Goal: Information Seeking & Learning: Learn about a topic

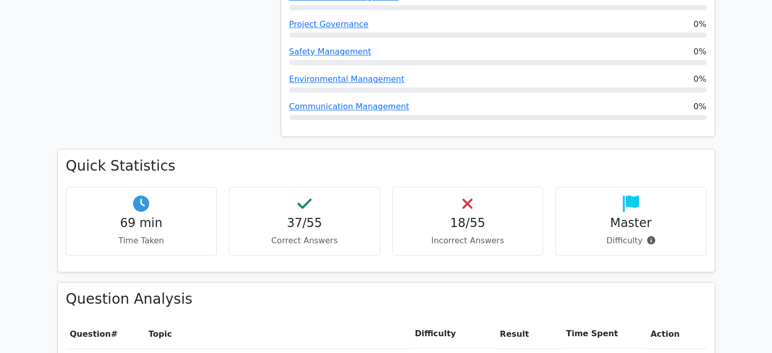
scroll to position [1167, 0]
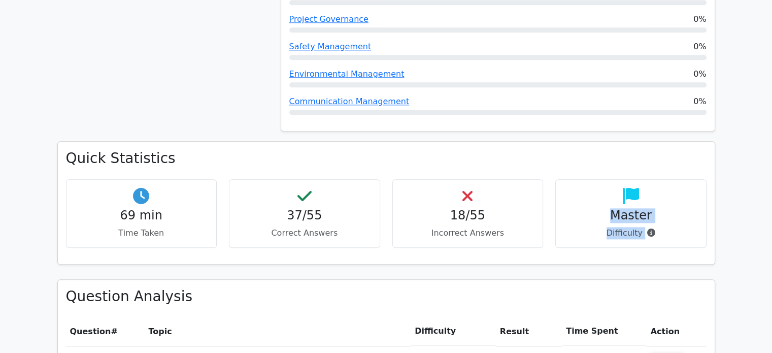
drag, startPoint x: 597, startPoint y: 172, endPoint x: 661, endPoint y: 177, distance: 64.6
click at [661, 179] on div "Master Difficulty" at bounding box center [630, 213] width 151 height 69
click at [661, 227] on p "Difficulty" at bounding box center [631, 233] width 134 height 12
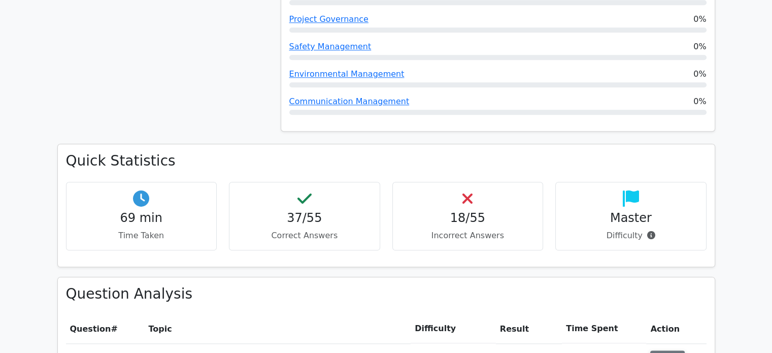
click at [663, 350] on button "Review" at bounding box center [667, 358] width 35 height 16
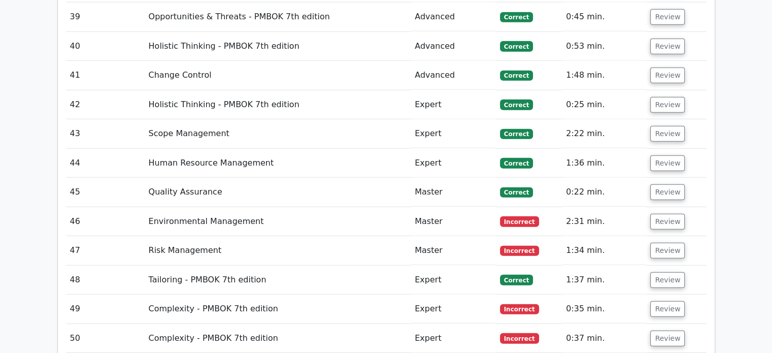
scroll to position [2740, 0]
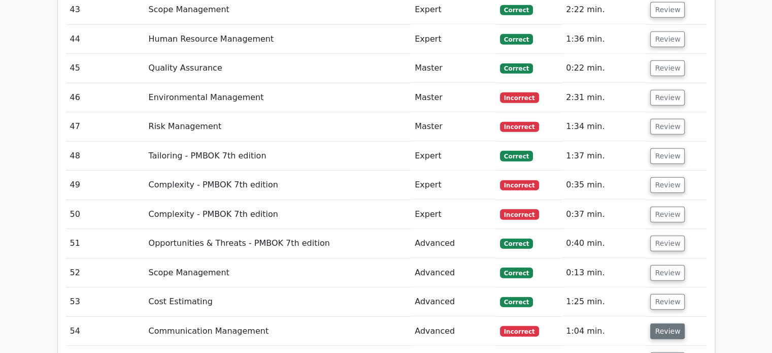
click at [657, 323] on button "Review" at bounding box center [667, 331] width 35 height 16
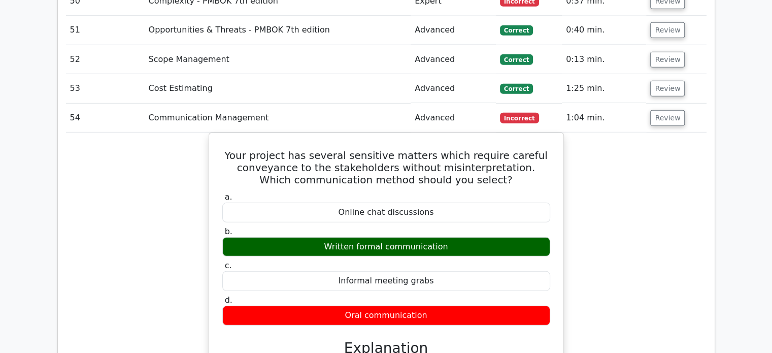
scroll to position [2893, 0]
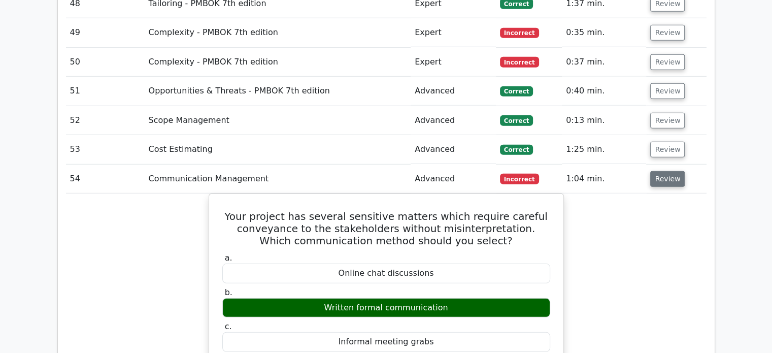
click at [668, 171] on button "Review" at bounding box center [667, 179] width 35 height 16
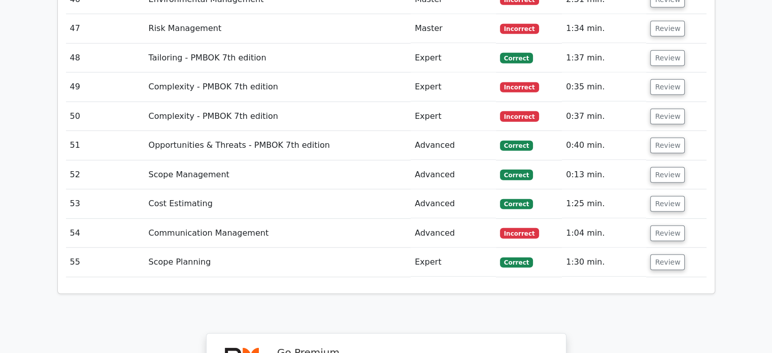
scroll to position [2791, 0]
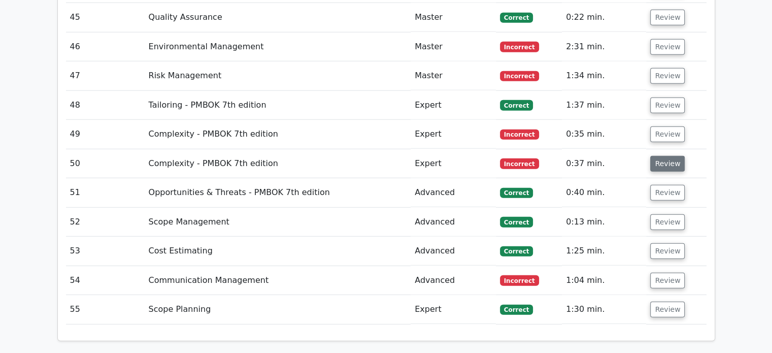
click at [666, 156] on button "Review" at bounding box center [667, 164] width 35 height 16
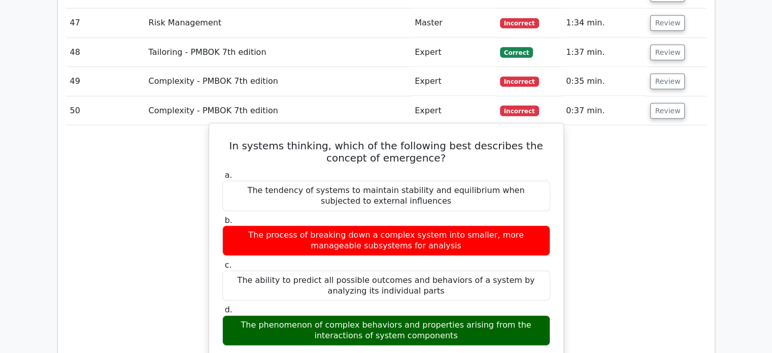
scroll to position [2943, 0]
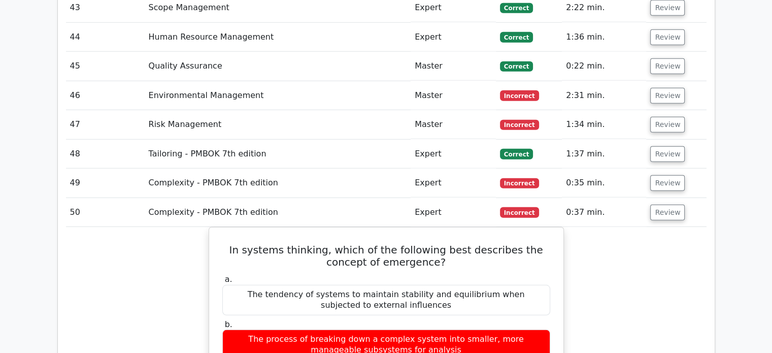
scroll to position [2740, 0]
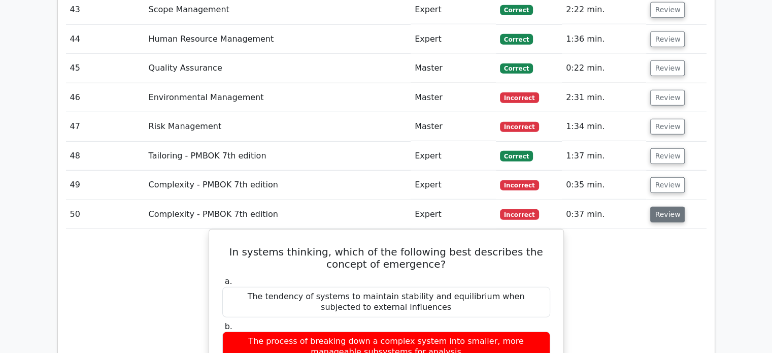
click at [671, 207] on button "Review" at bounding box center [667, 215] width 35 height 16
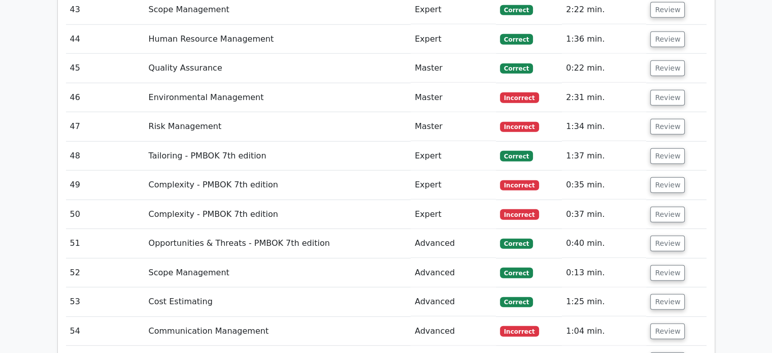
click at [662, 171] on td "Review" at bounding box center [676, 185] width 60 height 29
click at [664, 177] on button "Review" at bounding box center [667, 185] width 35 height 16
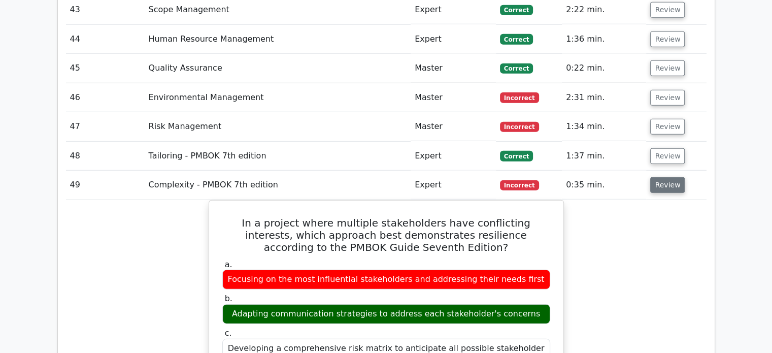
click at [663, 177] on button "Review" at bounding box center [667, 185] width 35 height 16
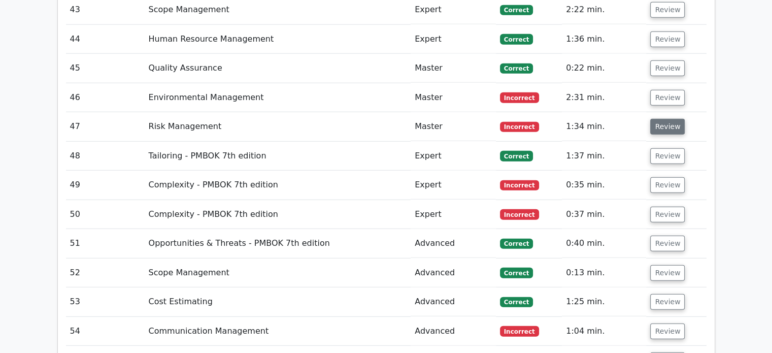
click at [662, 119] on button "Review" at bounding box center [667, 127] width 35 height 16
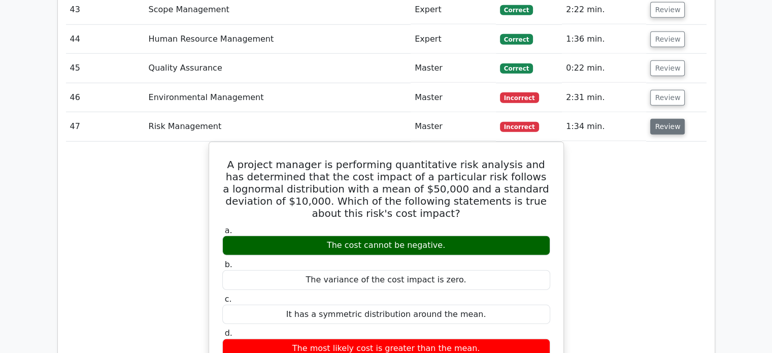
click at [668, 119] on button "Review" at bounding box center [667, 127] width 35 height 16
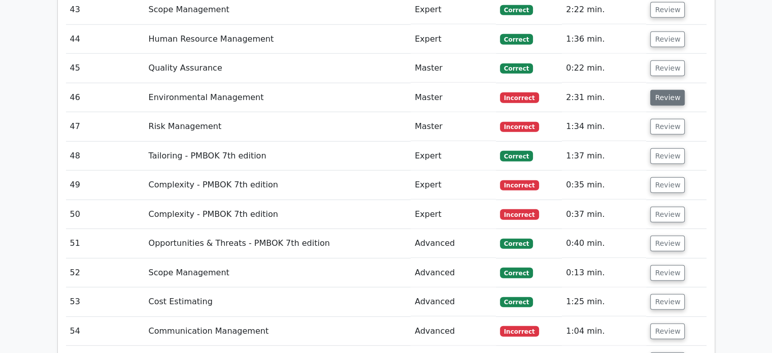
click at [668, 90] on button "Review" at bounding box center [667, 98] width 35 height 16
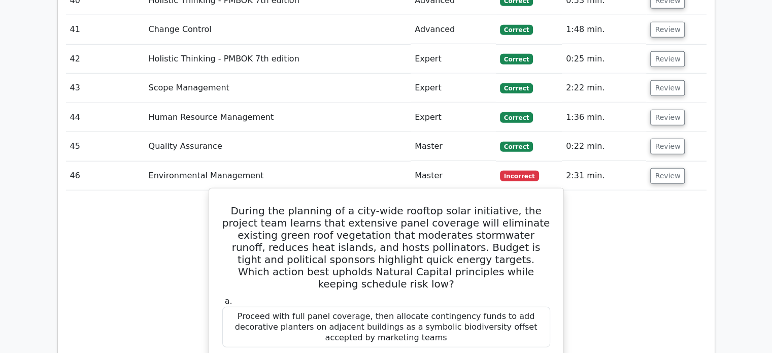
scroll to position [2588, 0]
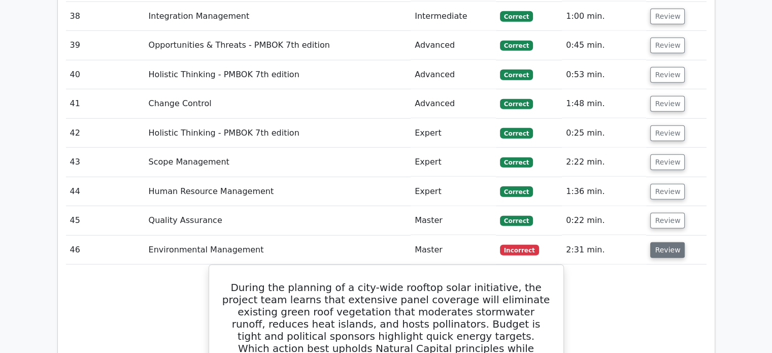
click at [664, 242] on button "Review" at bounding box center [667, 250] width 35 height 16
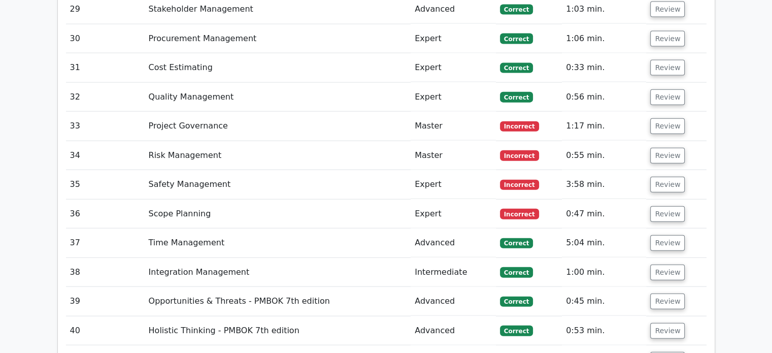
scroll to position [2284, 0]
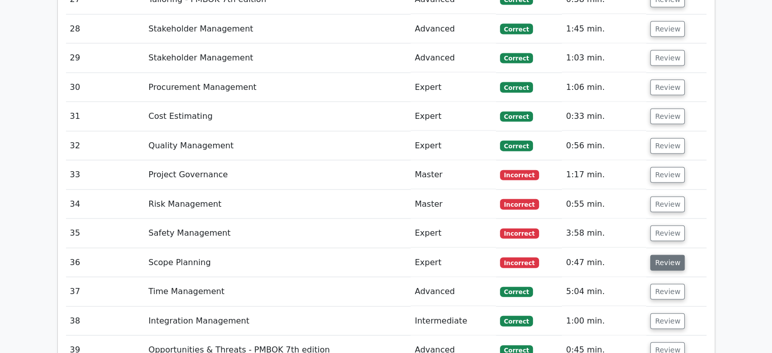
click at [670, 255] on button "Review" at bounding box center [667, 263] width 35 height 16
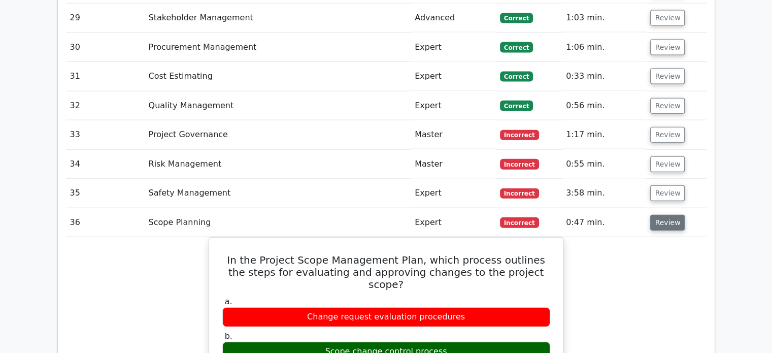
scroll to position [2385, 0]
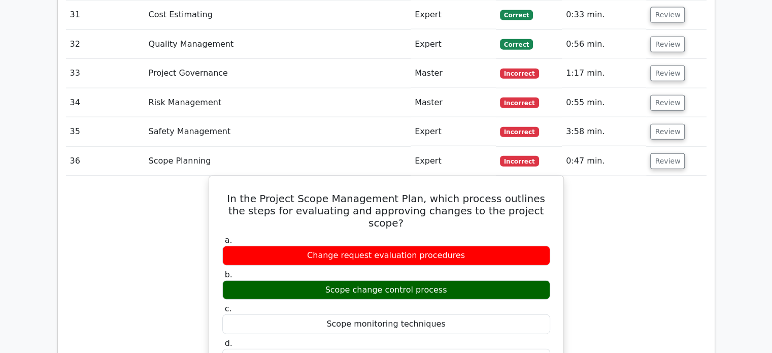
click at [662, 147] on td "Review" at bounding box center [676, 161] width 60 height 29
click at [664, 153] on button "Review" at bounding box center [667, 161] width 35 height 16
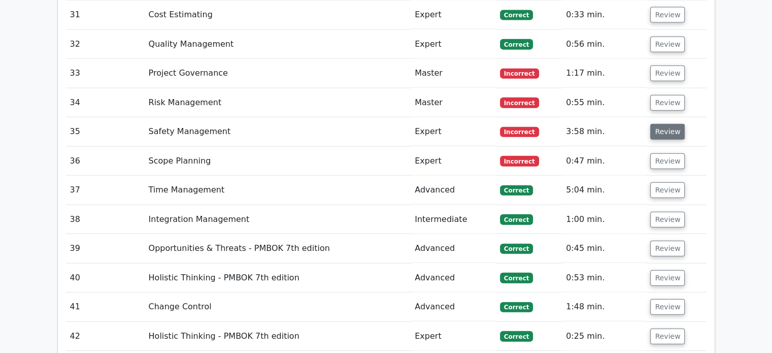
click at [670, 124] on button "Review" at bounding box center [667, 132] width 35 height 16
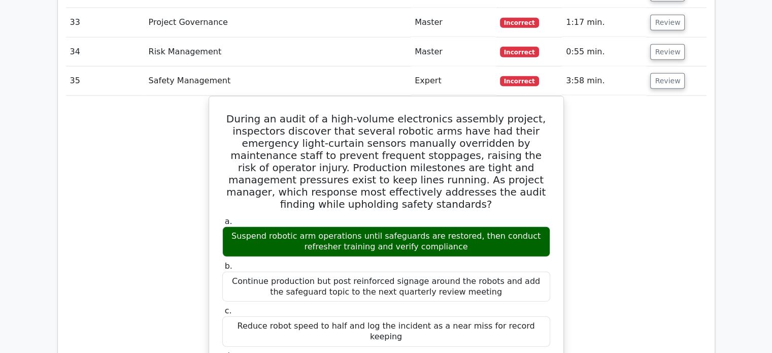
scroll to position [2334, 0]
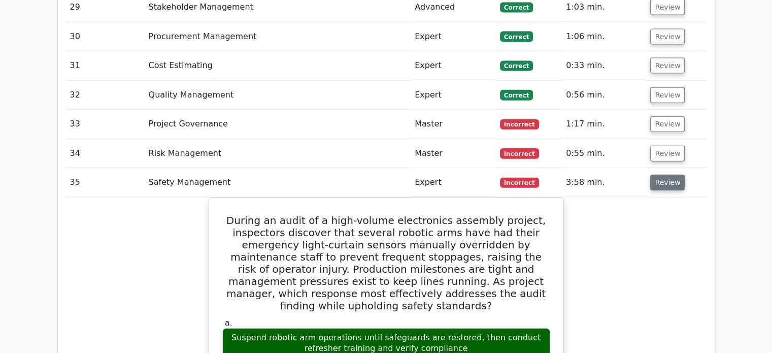
click at [658, 175] on button "Review" at bounding box center [667, 183] width 35 height 16
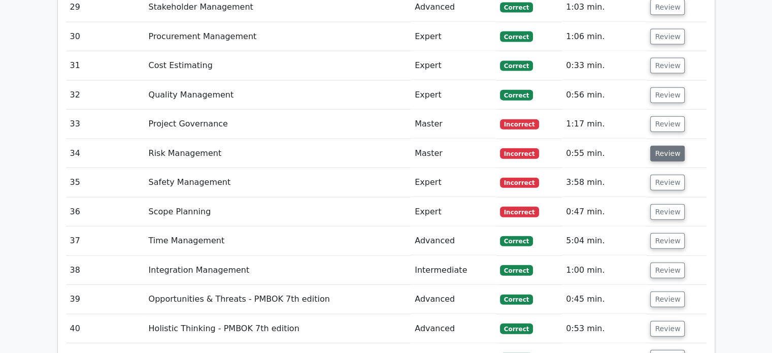
click at [663, 146] on button "Review" at bounding box center [667, 154] width 35 height 16
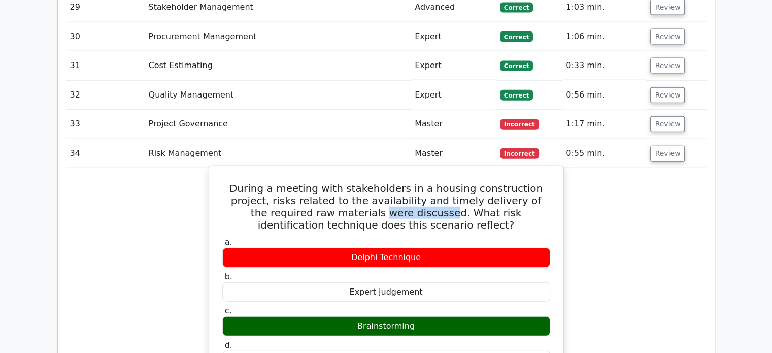
drag, startPoint x: 274, startPoint y: 160, endPoint x: 333, endPoint y: 155, distance: 59.1
click at [333, 182] on h5 "During a meeting with stakeholders in a housing construction project, risks rel…" at bounding box center [386, 206] width 330 height 49
click at [324, 182] on h5 "During a meeting with stakeholders in a housing construction project, risks rel…" at bounding box center [386, 206] width 330 height 49
click at [348, 316] on div "Brainstorming" at bounding box center [386, 326] width 328 height 20
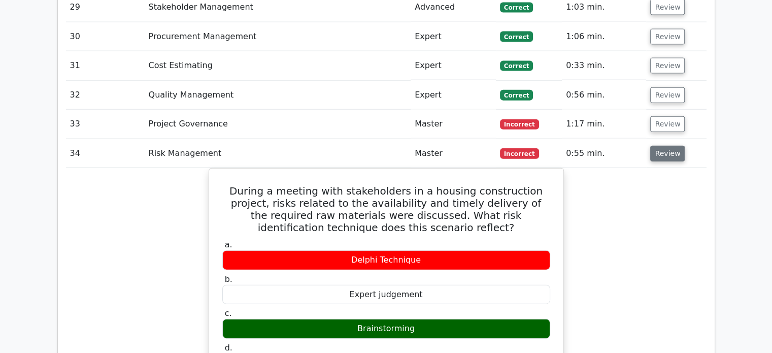
click at [661, 146] on button "Review" at bounding box center [667, 154] width 35 height 16
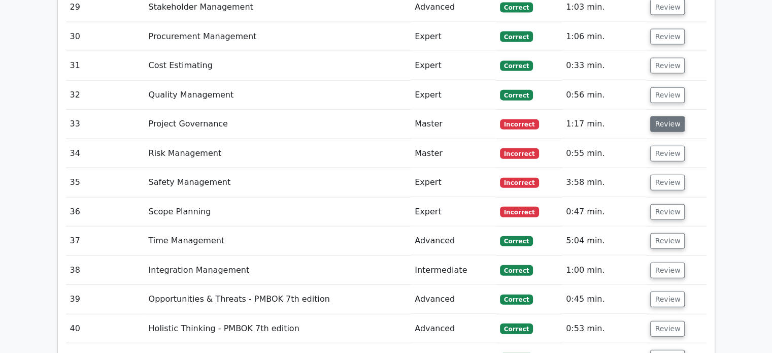
click at [668, 116] on button "Review" at bounding box center [667, 124] width 35 height 16
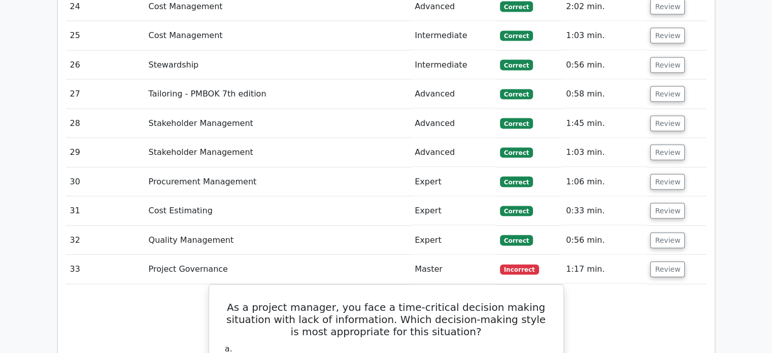
scroll to position [2182, 0]
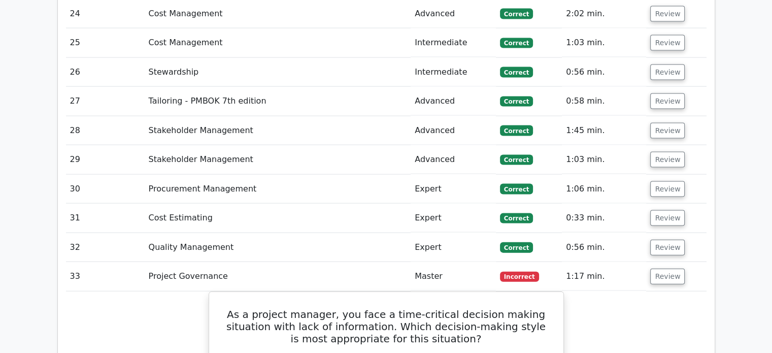
click at [675, 262] on td "Review" at bounding box center [676, 276] width 60 height 29
click at [674, 262] on td "Review" at bounding box center [676, 276] width 60 height 29
click at [672, 268] on button "Review" at bounding box center [667, 276] width 35 height 16
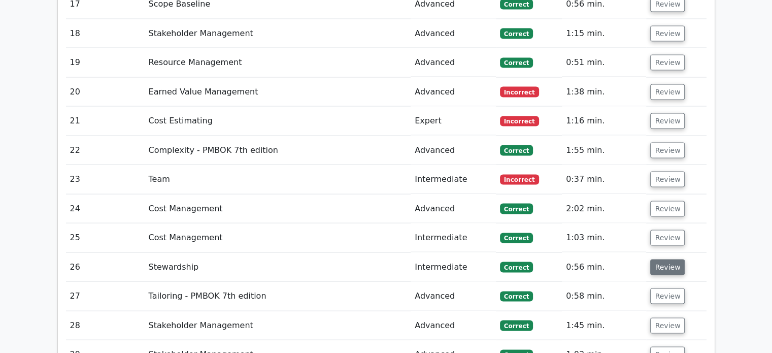
scroll to position [1928, 0]
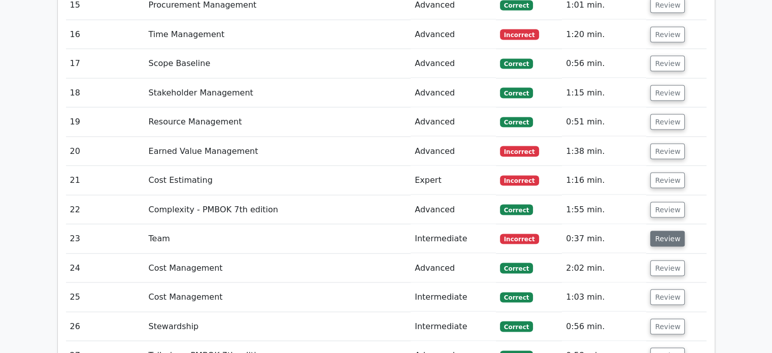
click at [668, 230] on button "Review" at bounding box center [667, 238] width 35 height 16
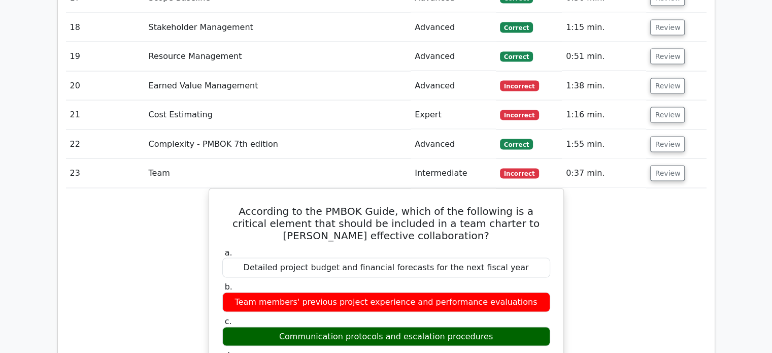
scroll to position [1979, 0]
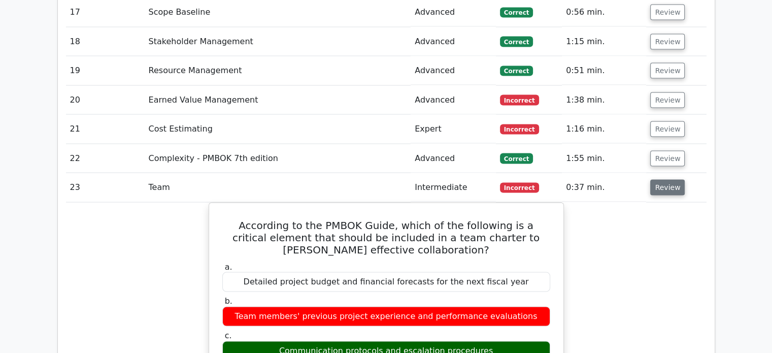
click at [660, 180] on button "Review" at bounding box center [667, 188] width 35 height 16
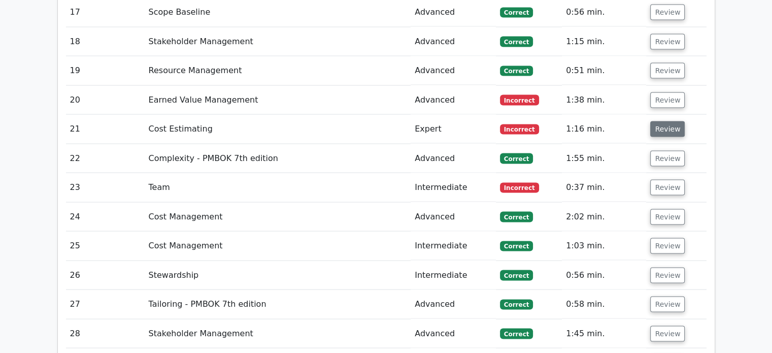
click at [665, 121] on button "Review" at bounding box center [667, 129] width 35 height 16
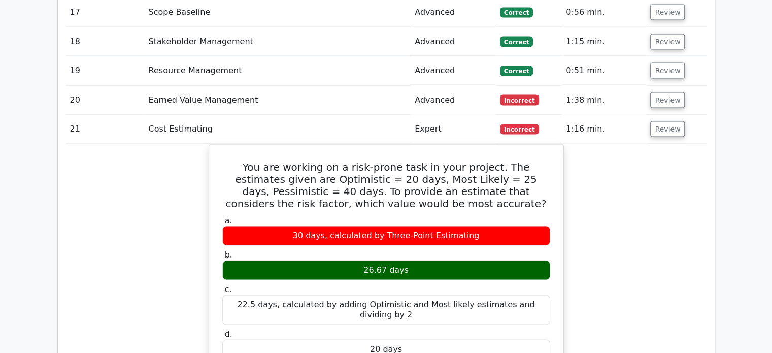
click at [671, 121] on button "Review" at bounding box center [667, 129] width 35 height 16
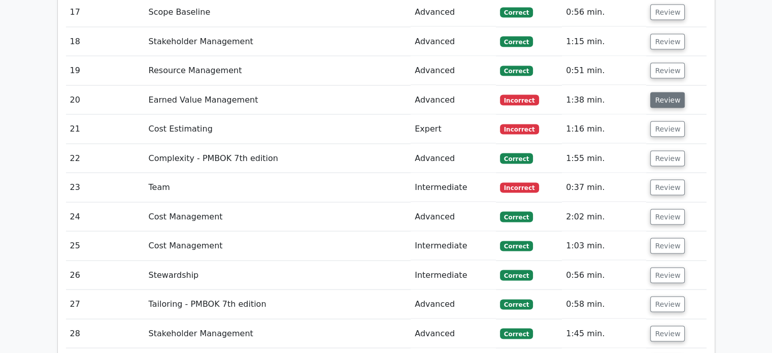
click at [671, 92] on button "Review" at bounding box center [667, 100] width 35 height 16
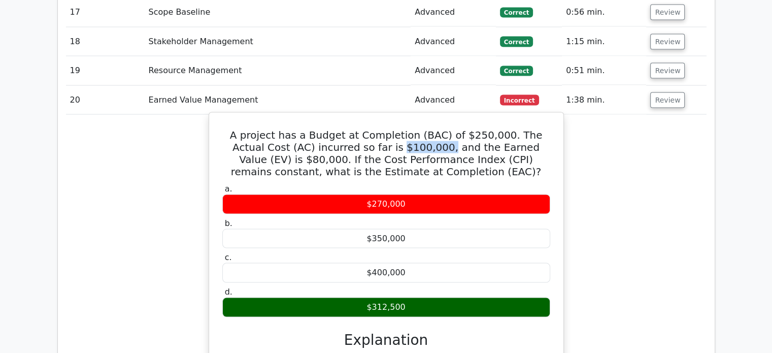
drag, startPoint x: 363, startPoint y: 95, endPoint x: 397, endPoint y: 107, distance: 35.9
click at [402, 129] on h5 "A project has a Budget at Completion (BAC) of $250,000. The Actual Cost (AC) in…" at bounding box center [386, 153] width 330 height 49
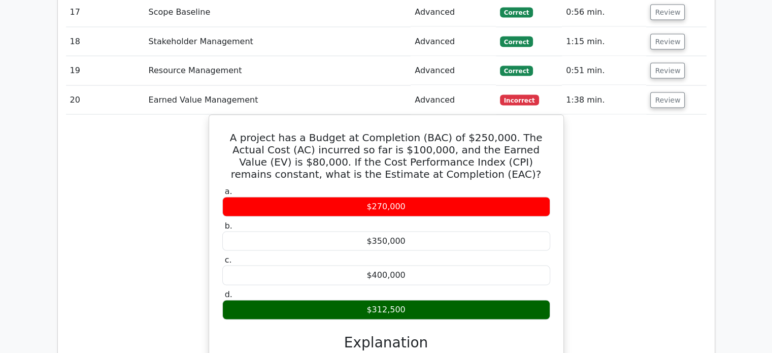
click at [638, 162] on div "A project has a Budget at Completion (BAC) of $250,000. The Actual Cost (AC) in…" at bounding box center [386, 290] width 640 height 351
click at [680, 86] on td "Review" at bounding box center [676, 100] width 60 height 29
click at [681, 86] on td "Review" at bounding box center [676, 100] width 60 height 29
click at [678, 92] on button "Review" at bounding box center [667, 100] width 35 height 16
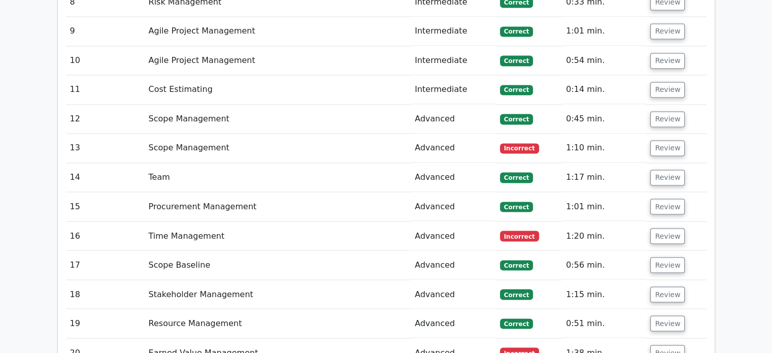
scroll to position [1725, 0]
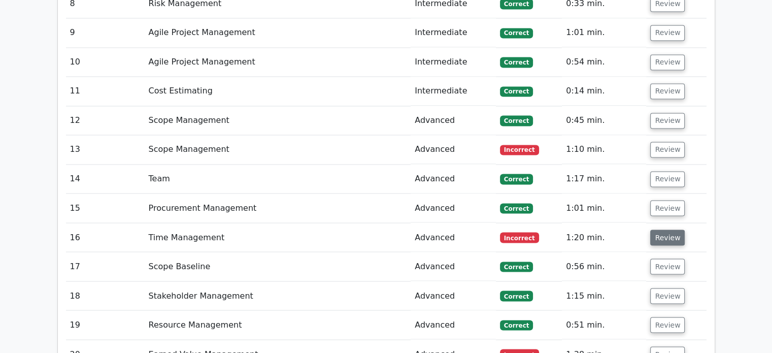
click at [669, 229] on button "Review" at bounding box center [667, 237] width 35 height 16
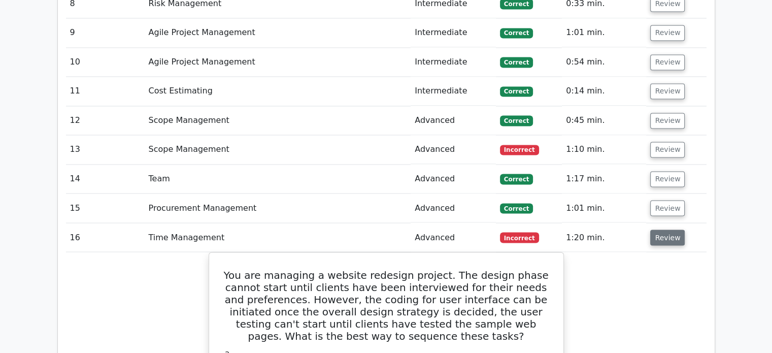
scroll to position [1878, 0]
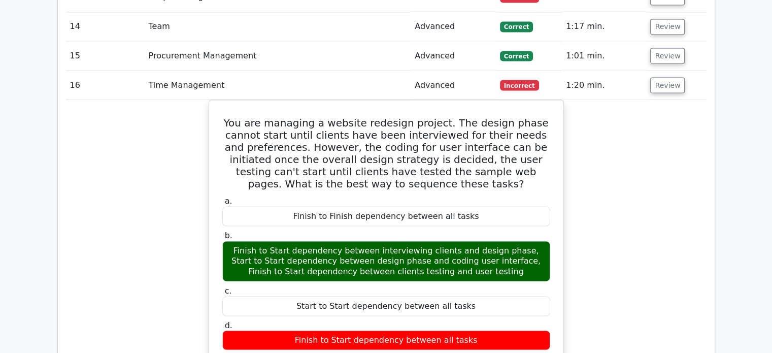
click at [625, 191] on div "You are managing a website redesign project. The design phase cannot start unti…" at bounding box center [386, 355] width 640 height 513
click at [605, 186] on div "You are managing a website redesign project. The design phase cannot start unti…" at bounding box center [386, 355] width 640 height 513
click at [623, 179] on div "You are managing a website redesign project. The design phase cannot start unti…" at bounding box center [386, 355] width 640 height 513
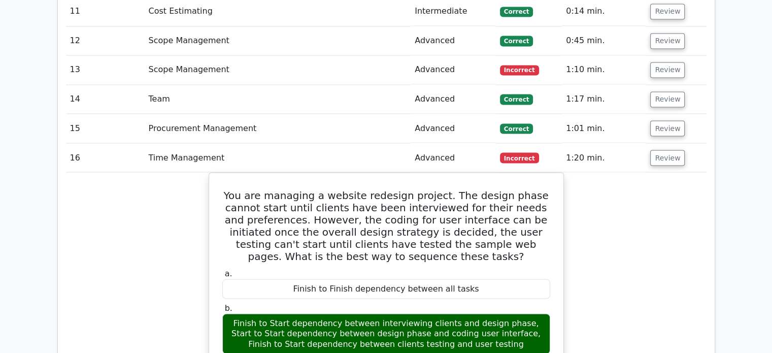
scroll to position [1725, 0]
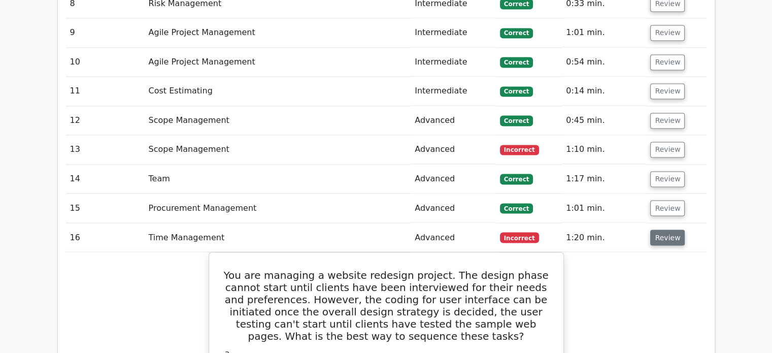
click at [663, 229] on button "Review" at bounding box center [667, 237] width 35 height 16
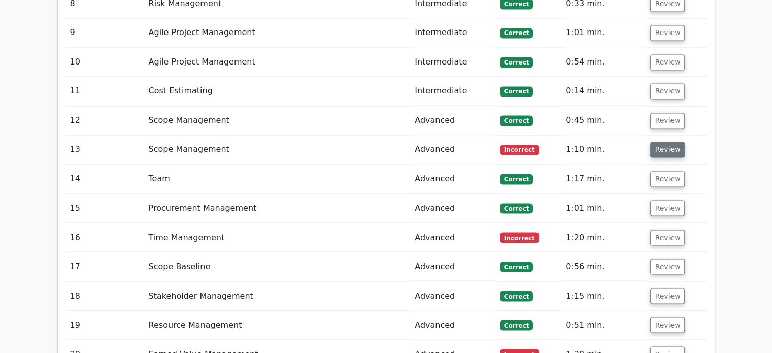
click at [662, 142] on button "Review" at bounding box center [667, 150] width 35 height 16
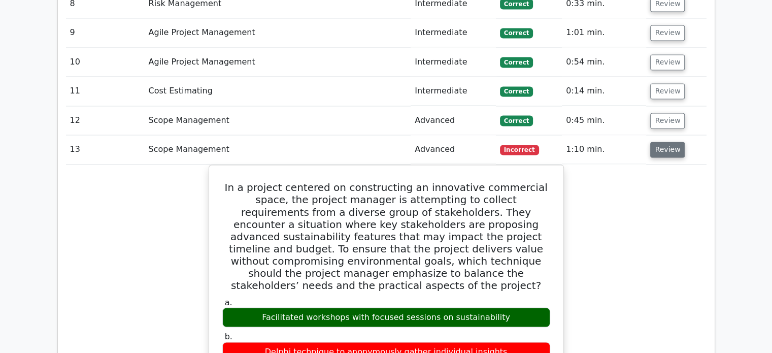
click at [662, 142] on button "Review" at bounding box center [667, 150] width 35 height 16
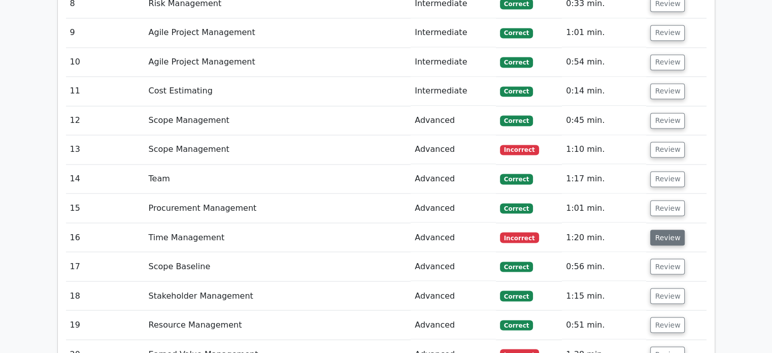
click at [660, 229] on button "Review" at bounding box center [667, 237] width 35 height 16
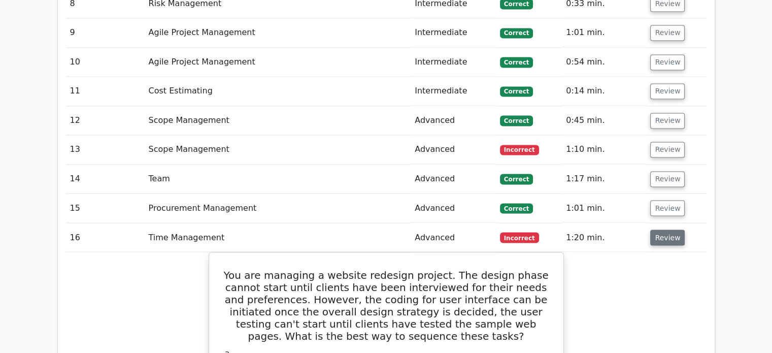
click at [660, 229] on button "Review" at bounding box center [667, 237] width 35 height 16
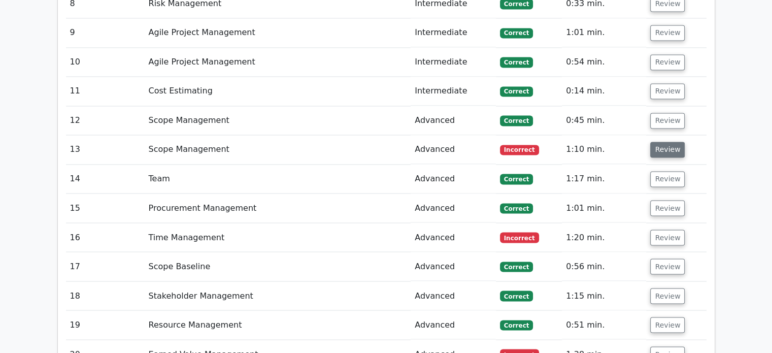
click at [662, 142] on button "Review" at bounding box center [667, 150] width 35 height 16
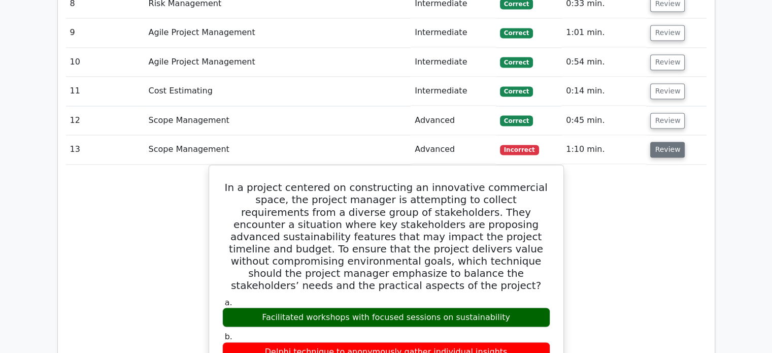
click at [662, 142] on button "Review" at bounding box center [667, 150] width 35 height 16
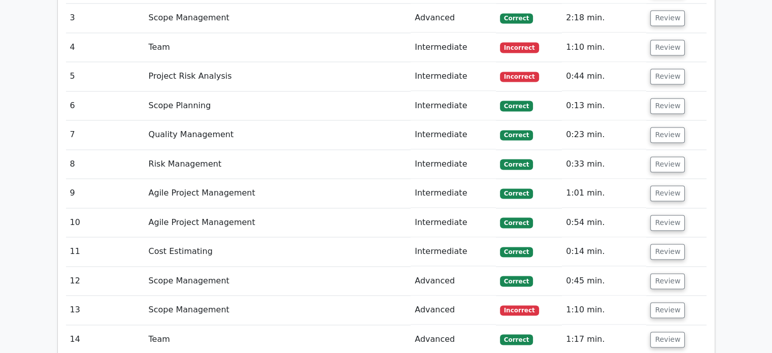
scroll to position [1472, 0]
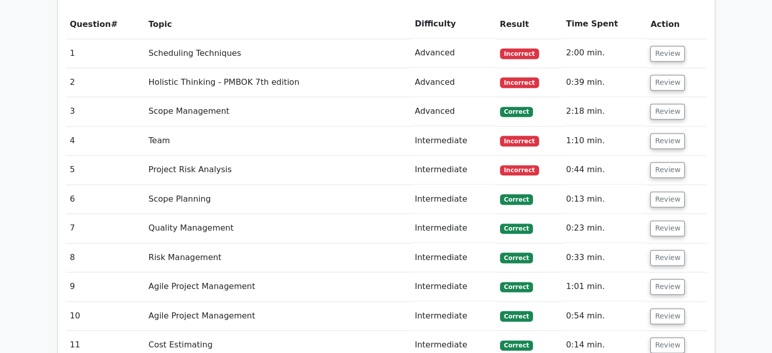
click at [662, 155] on td "Review" at bounding box center [676, 169] width 60 height 29
click at [662, 162] on button "Review" at bounding box center [667, 170] width 35 height 16
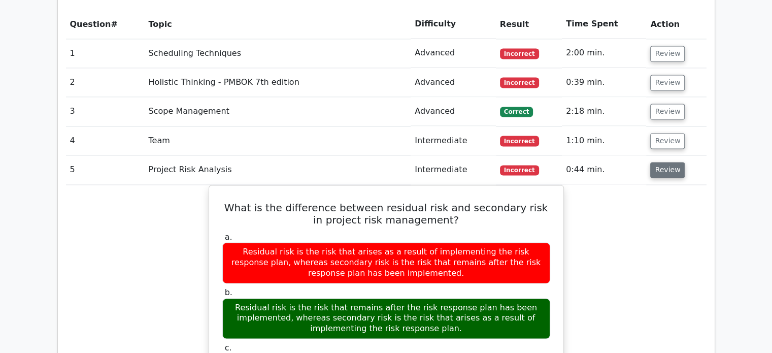
click at [662, 162] on button "Review" at bounding box center [667, 170] width 35 height 16
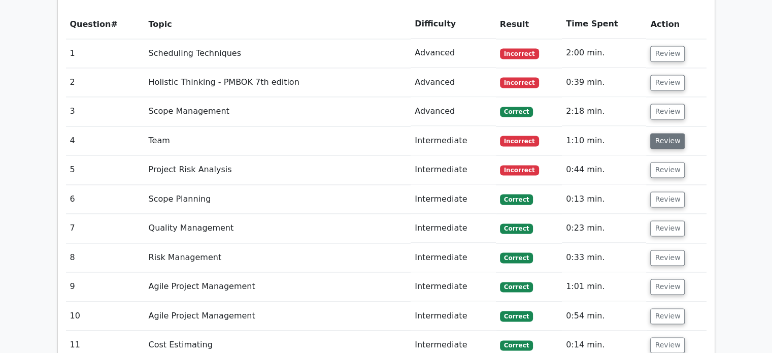
click at [661, 133] on button "Review" at bounding box center [667, 141] width 35 height 16
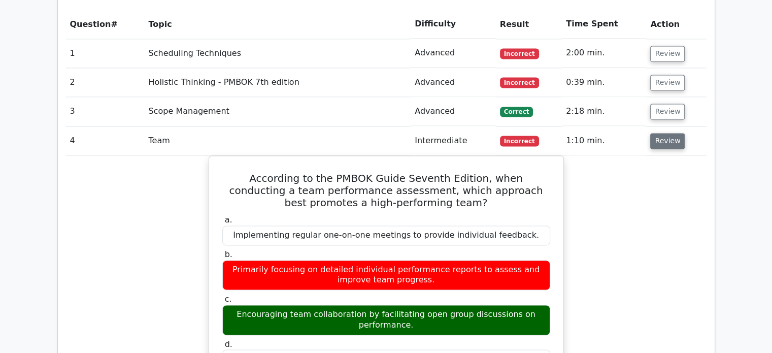
click at [660, 133] on button "Review" at bounding box center [667, 141] width 35 height 16
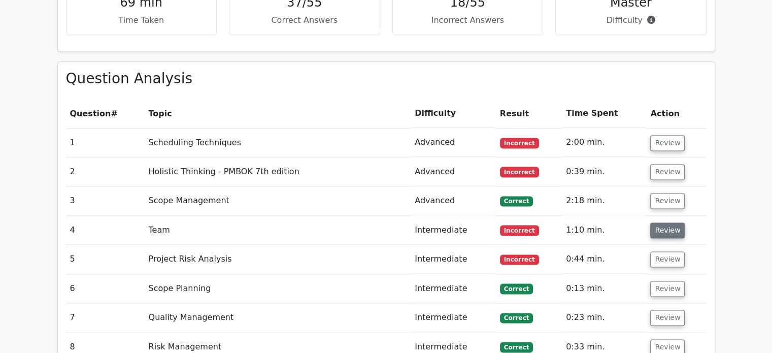
scroll to position [1370, 0]
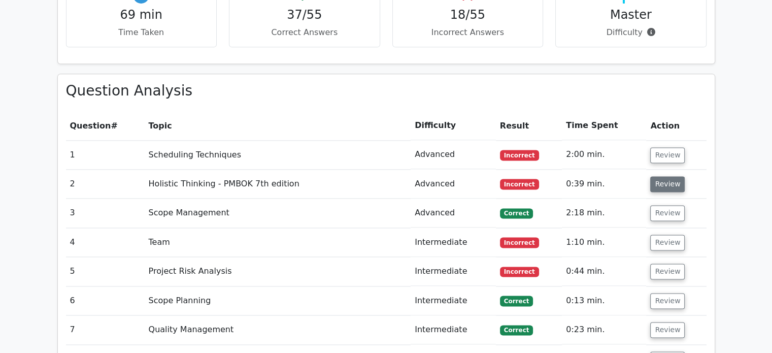
click at [664, 176] on button "Review" at bounding box center [667, 184] width 35 height 16
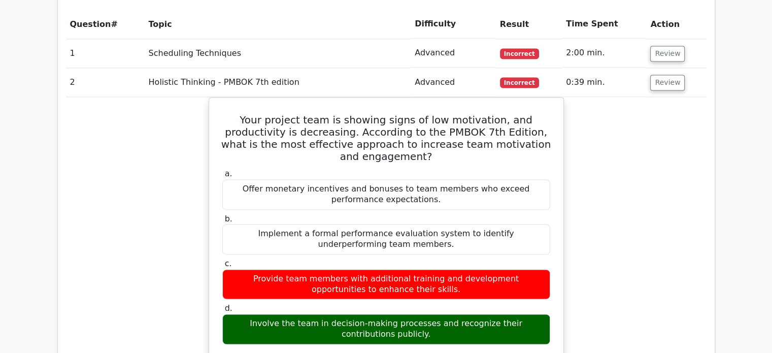
scroll to position [1421, 0]
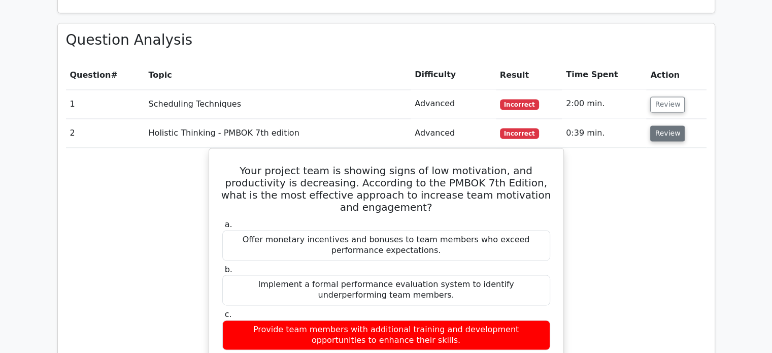
click at [664, 125] on button "Review" at bounding box center [667, 133] width 35 height 16
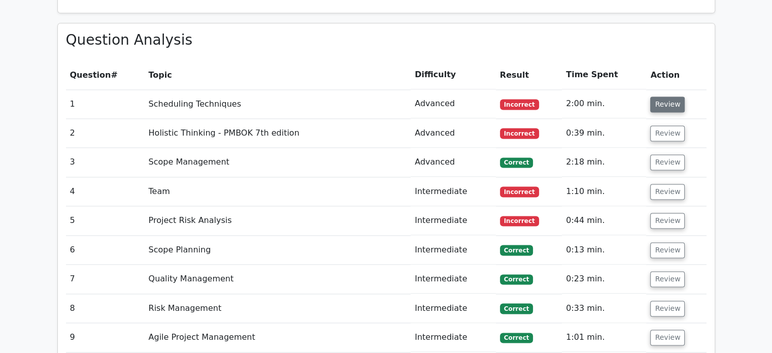
click at [672, 96] on button "Review" at bounding box center [667, 104] width 35 height 16
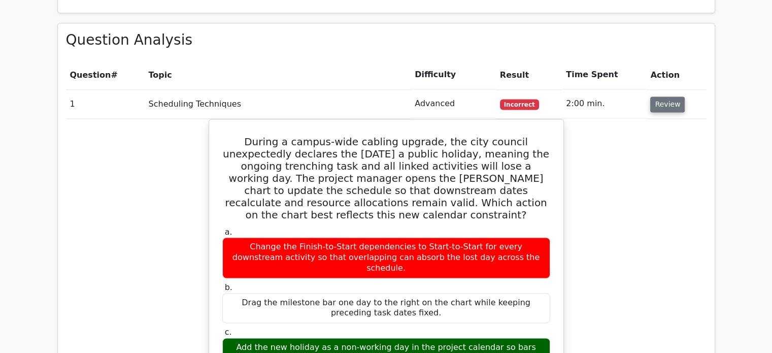
click at [662, 96] on button "Review" at bounding box center [667, 104] width 35 height 16
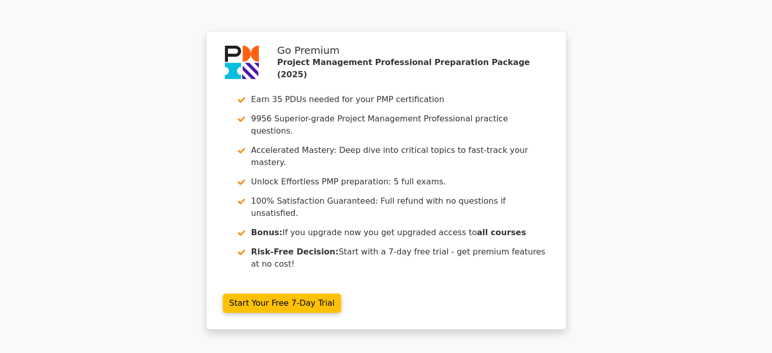
scroll to position [3209, 0]
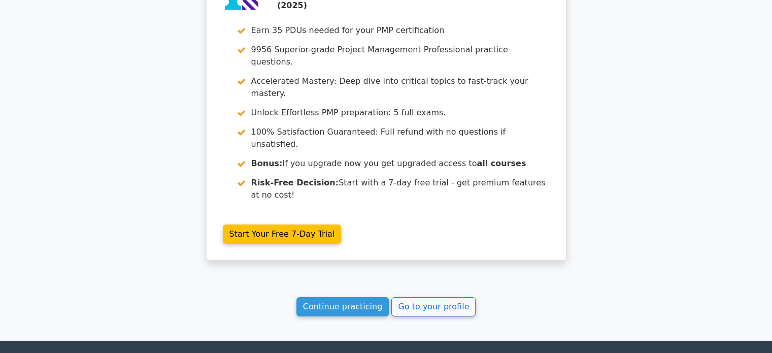
drag, startPoint x: 353, startPoint y: 197, endPoint x: 321, endPoint y: 209, distance: 33.9
click at [351, 297] on link "Continue practicing" at bounding box center [342, 306] width 93 height 19
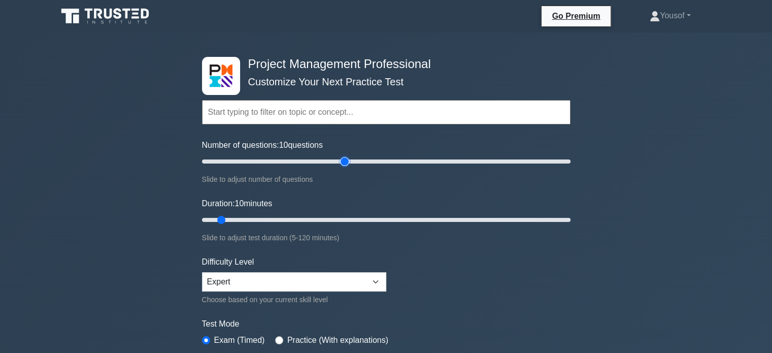
drag, startPoint x: 341, startPoint y: 160, endPoint x: 348, endPoint y: 157, distance: 7.7
click at [342, 160] on input "Number of questions: 10 questions" at bounding box center [386, 161] width 368 height 12
drag, startPoint x: 343, startPoint y: 160, endPoint x: 300, endPoint y: 163, distance: 43.2
type input "55"
click at [300, 163] on input "Number of questions: 55 questions" at bounding box center [386, 161] width 368 height 12
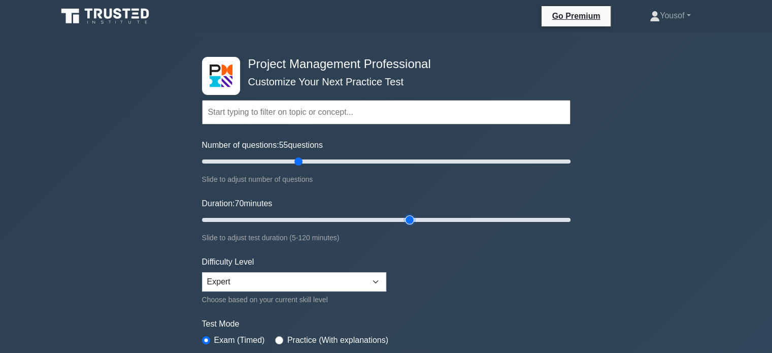
drag, startPoint x: 220, startPoint y: 217, endPoint x: 406, endPoint y: 223, distance: 186.3
type input "70"
click at [406, 223] on input "Duration: 70 minutes" at bounding box center [386, 220] width 368 height 12
click at [553, 262] on form "Topics Scope Management Time Management Cost Management Quality Management Risk…" at bounding box center [386, 226] width 368 height 314
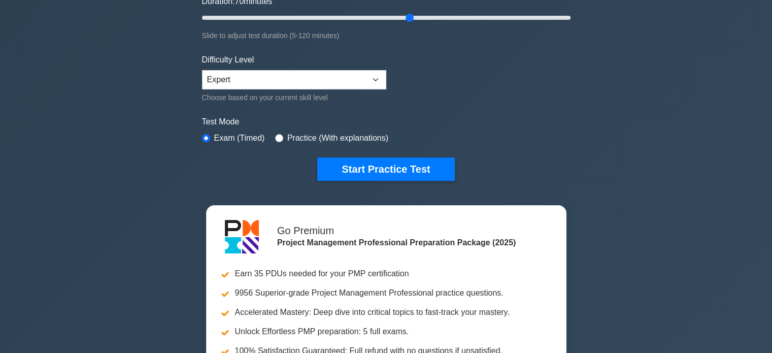
scroll to position [203, 0]
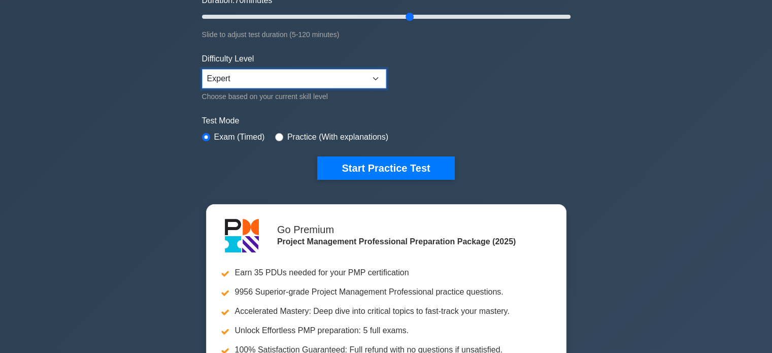
click at [322, 80] on select "Beginner Intermediate Expert" at bounding box center [294, 78] width 184 height 19
click at [202, 69] on select "Beginner Intermediate Expert" at bounding box center [294, 78] width 184 height 19
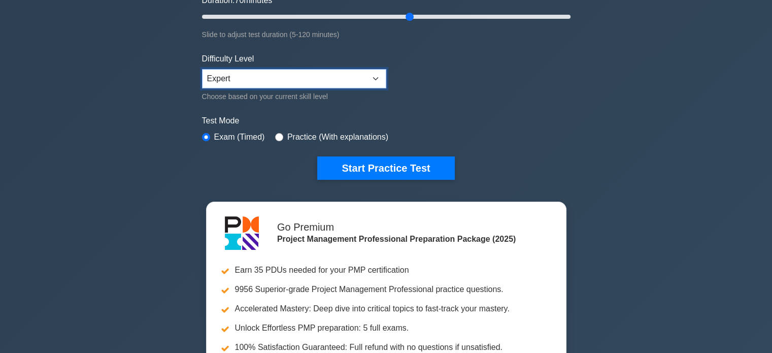
scroll to position [406, 0]
